Goal: Task Accomplishment & Management: Manage account settings

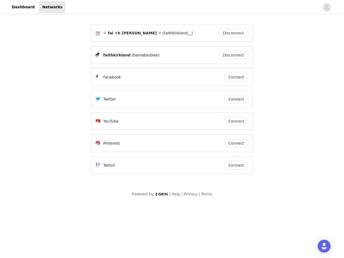
click at [172, 102] on div "Twitter" at bounding box center [160, 99] width 128 height 6
click at [172, 7] on div at bounding box center [193, 7] width 254 height 12
click at [327, 7] on icon "avatar" at bounding box center [326, 7] width 5 height 9
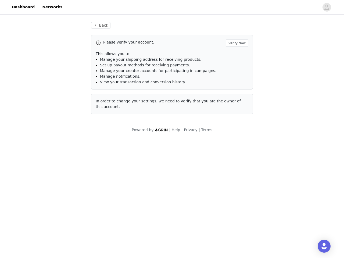
click at [235, 55] on p "This allows you to:" at bounding box center [172, 54] width 153 height 6
click at [236, 77] on li "Manage notifications." at bounding box center [174, 77] width 148 height 6
click at [236, 99] on span "In order to change your settings, we need to verify that you are the owner of t…" at bounding box center [168, 104] width 145 height 10
